Goal: Information Seeking & Learning: Learn about a topic

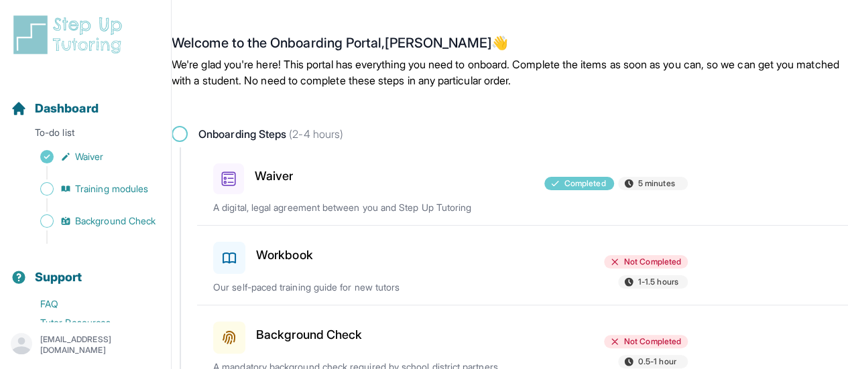
click at [384, 285] on p "Our self-paced training guide for new tutors" at bounding box center [367, 287] width 309 height 13
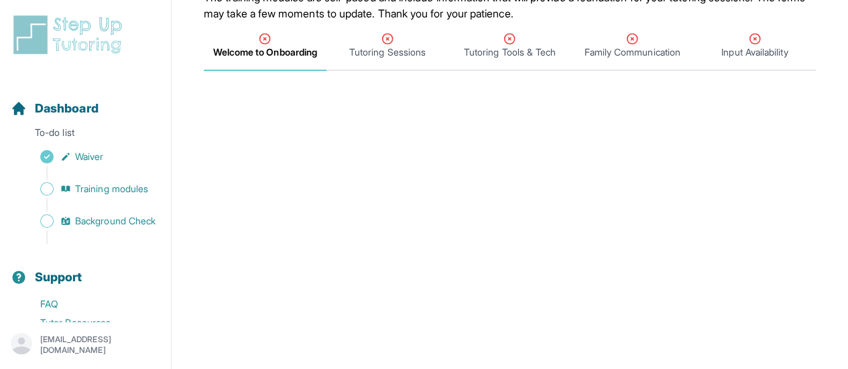
scroll to position [150, 0]
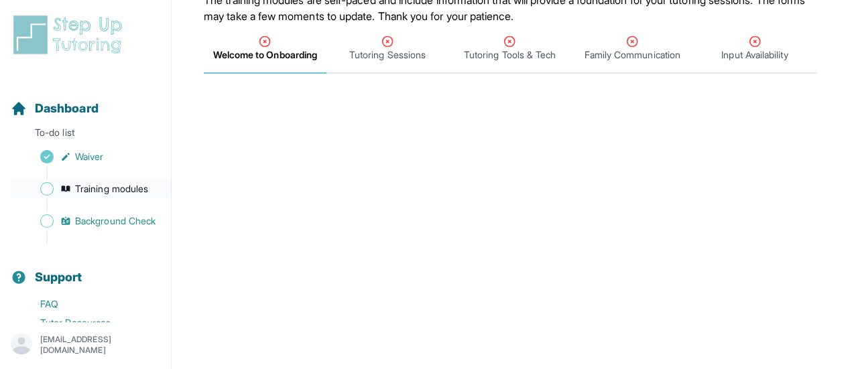
click at [86, 186] on span "Training modules" at bounding box center [111, 188] width 73 height 13
click at [267, 58] on span "Welcome to Onboarding" at bounding box center [265, 54] width 104 height 13
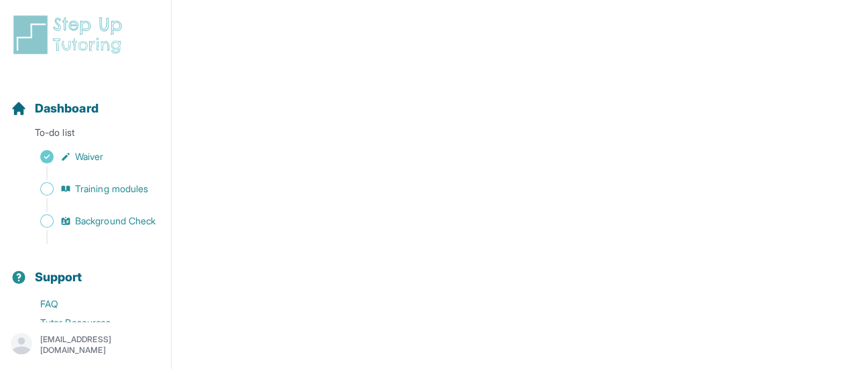
scroll to position [367, 0]
click at [102, 191] on span "Training modules" at bounding box center [111, 188] width 73 height 13
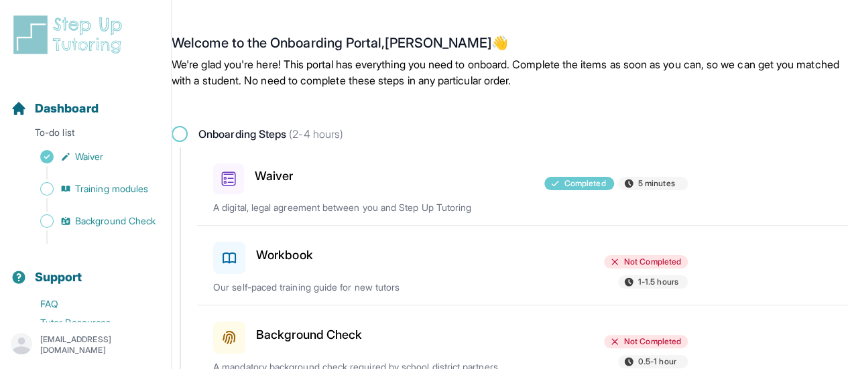
click at [397, 265] on div at bounding box center [449, 256] width 153 height 38
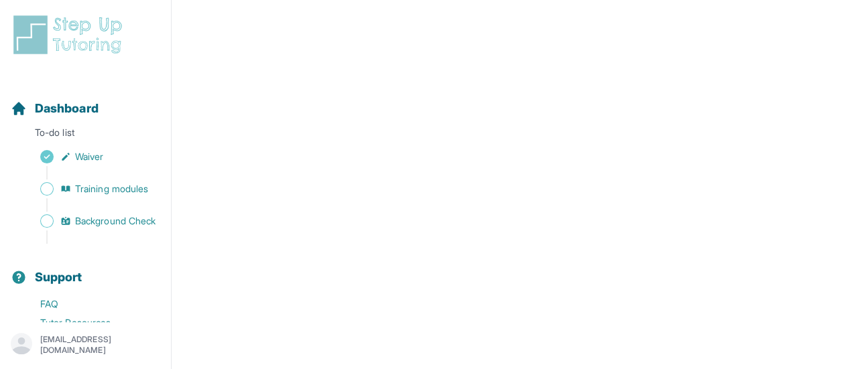
scroll to position [508, 0]
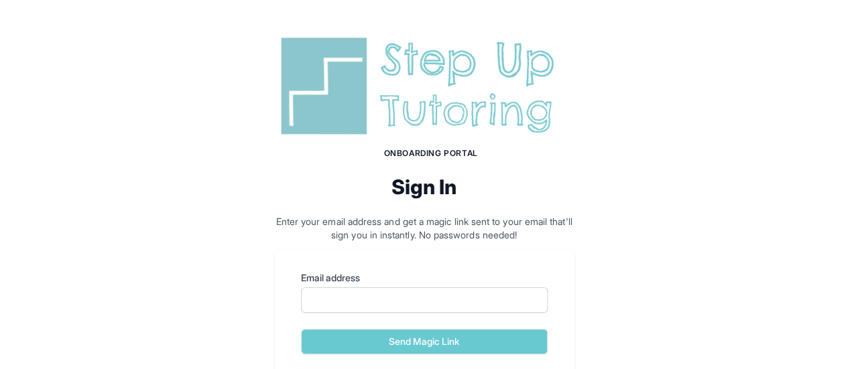
click at [417, 286] on div "Email address" at bounding box center [424, 292] width 247 height 42
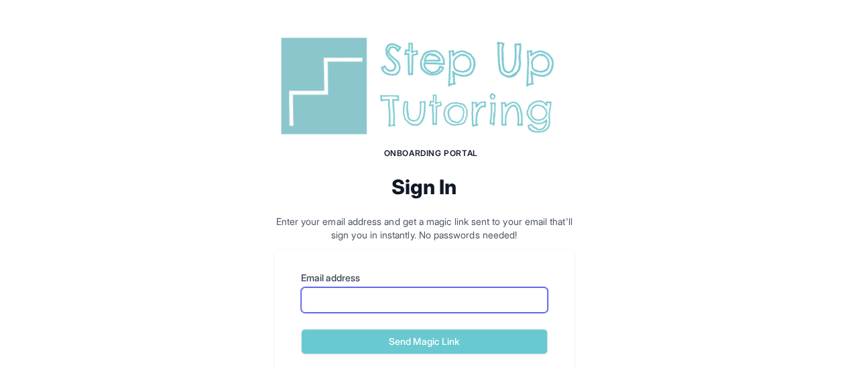
click at [417, 290] on input "Email address" at bounding box center [424, 299] width 247 height 25
type input "**********"
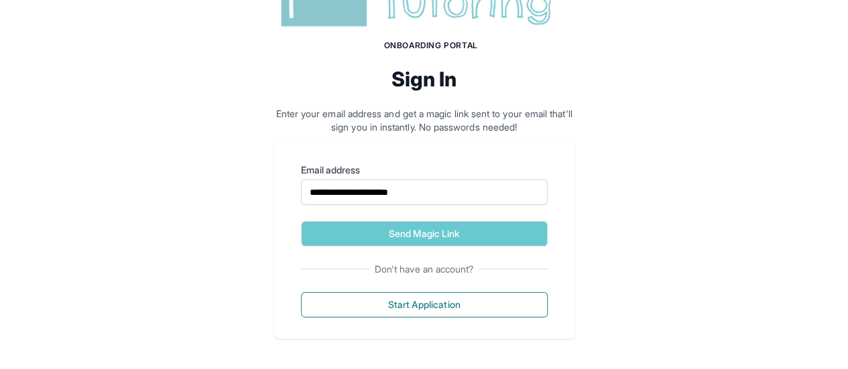
click at [428, 218] on form "**********" at bounding box center [424, 205] width 247 height 83
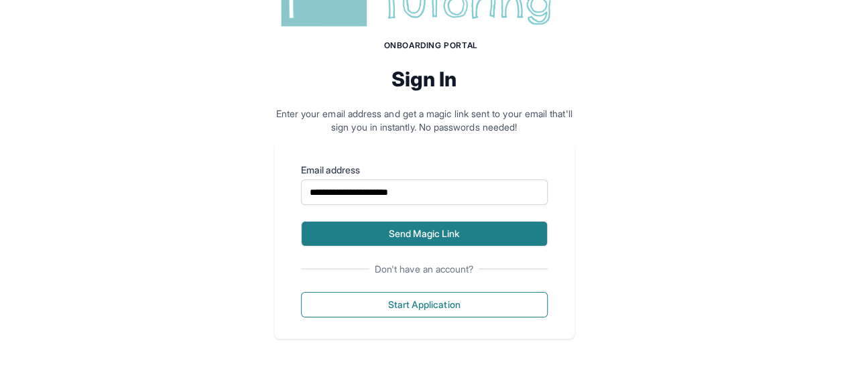
click at [438, 235] on button "Send Magic Link" at bounding box center [424, 233] width 247 height 25
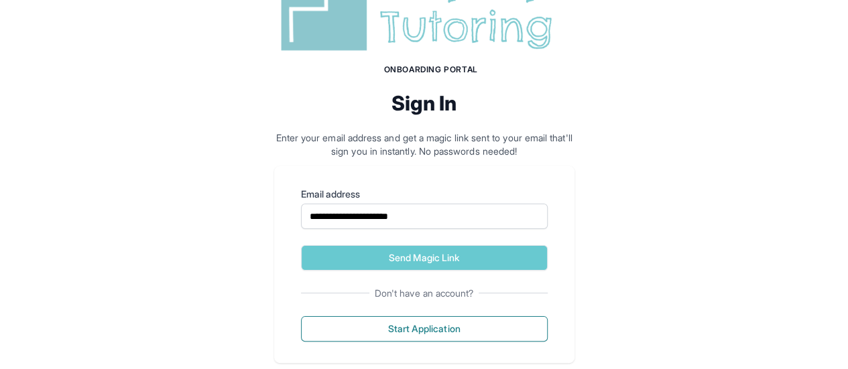
scroll to position [170, 0]
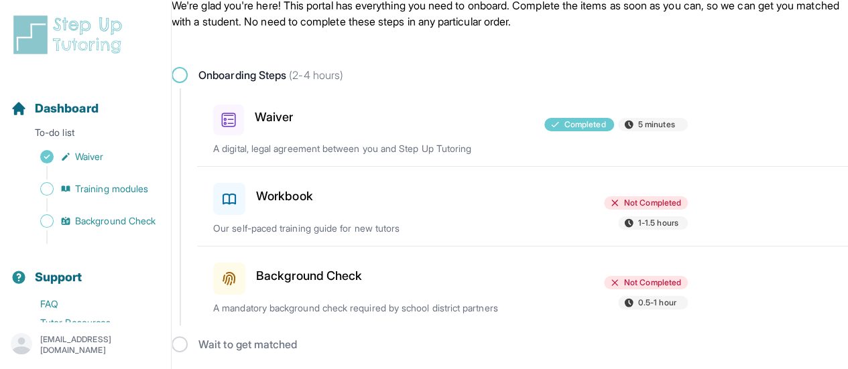
scroll to position [60, 0]
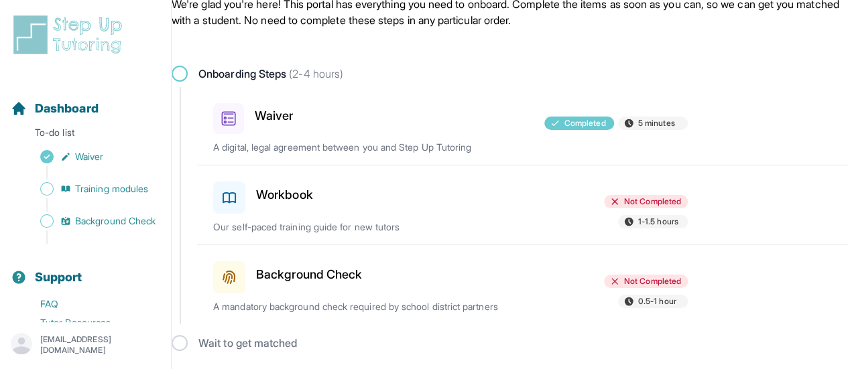
click at [350, 224] on p "Our self-paced training guide for new tutors" at bounding box center [367, 226] width 309 height 13
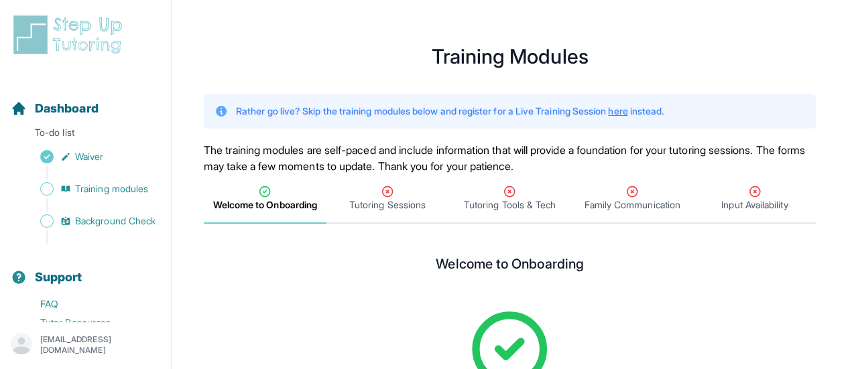
scroll to position [177, 0]
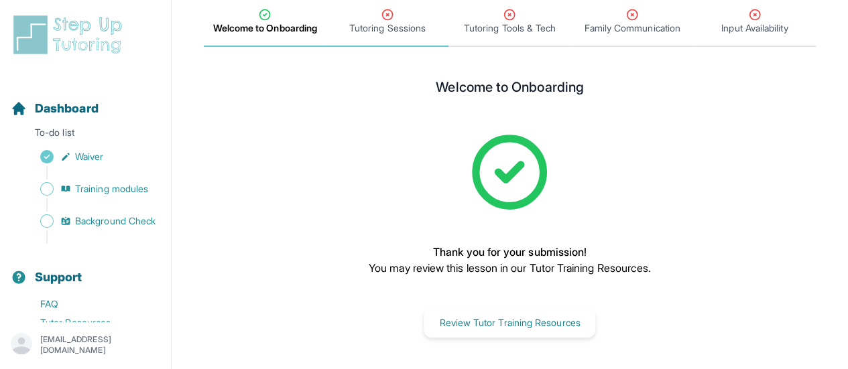
click at [387, 25] on span "Tutoring Sessions" at bounding box center [387, 27] width 76 height 13
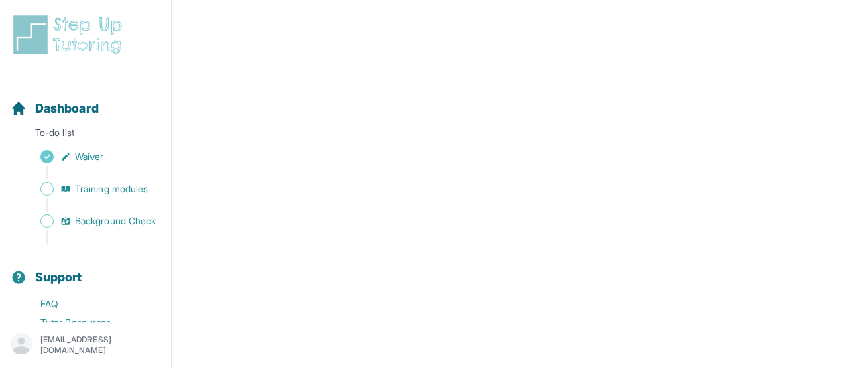
scroll to position [288, 0]
